Goal: Task Accomplishment & Management: Understand process/instructions

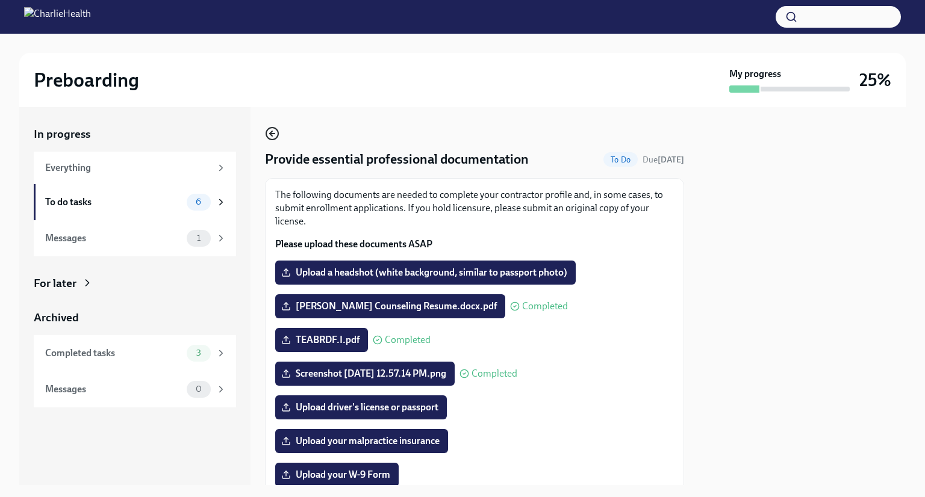
click at [270, 131] on icon "button" at bounding box center [272, 133] width 14 height 14
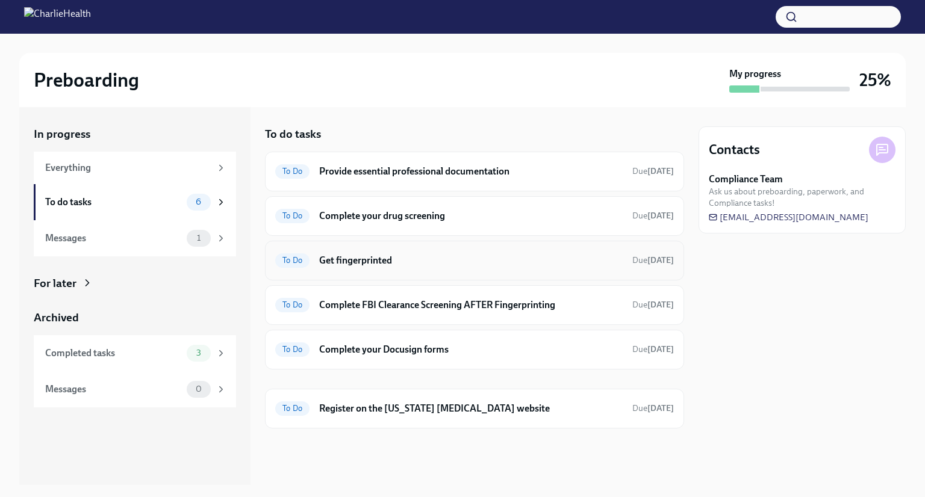
click at [447, 254] on h6 "Get fingerprinted" at bounding box center [470, 260] width 303 height 13
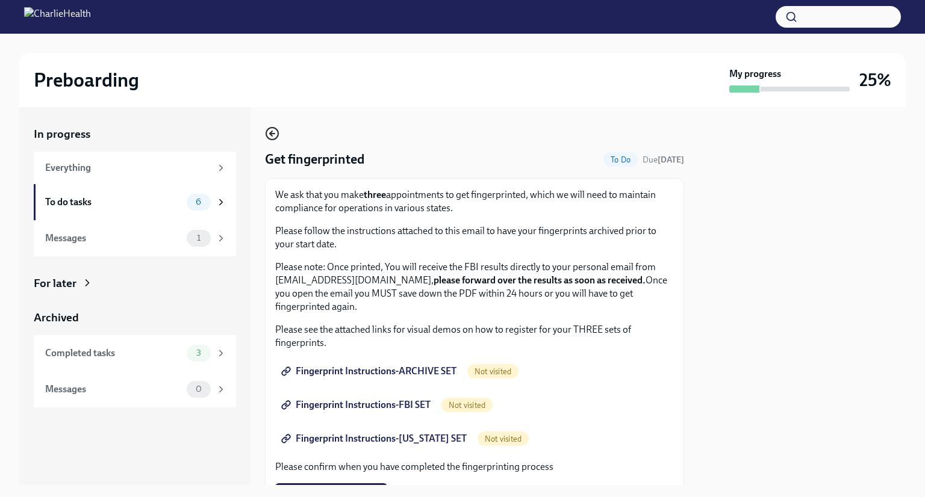
click at [274, 128] on circle "button" at bounding box center [272, 134] width 12 height 12
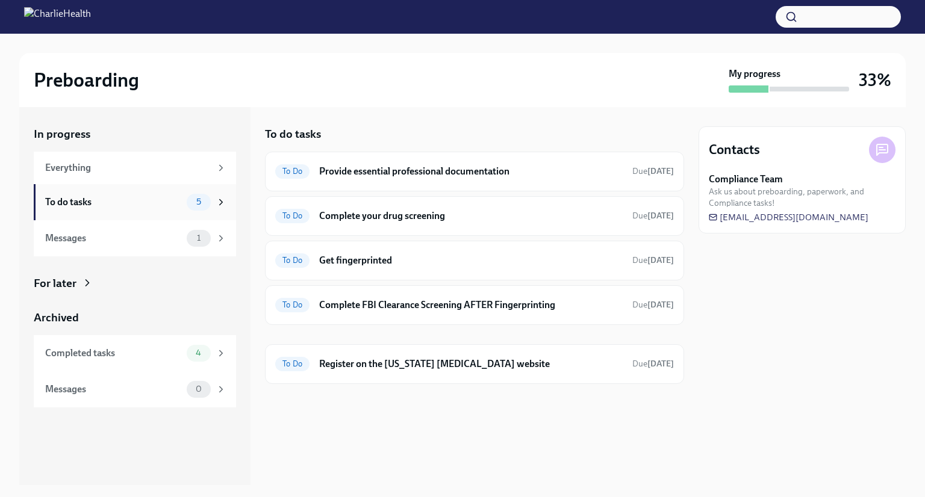
click at [118, 189] on div "To do tasks 5" at bounding box center [135, 202] width 202 height 36
click at [225, 204] on icon at bounding box center [221, 202] width 11 height 11
click at [409, 179] on div "To Do Provide essential professional documentation Due [DATE]" at bounding box center [474, 171] width 399 height 19
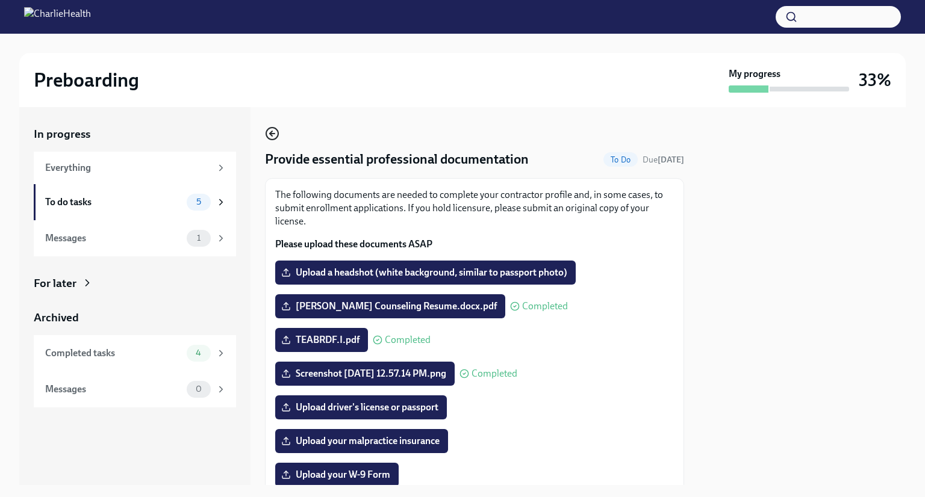
click at [276, 138] on circle "button" at bounding box center [272, 134] width 12 height 12
